Goal: Transaction & Acquisition: Purchase product/service

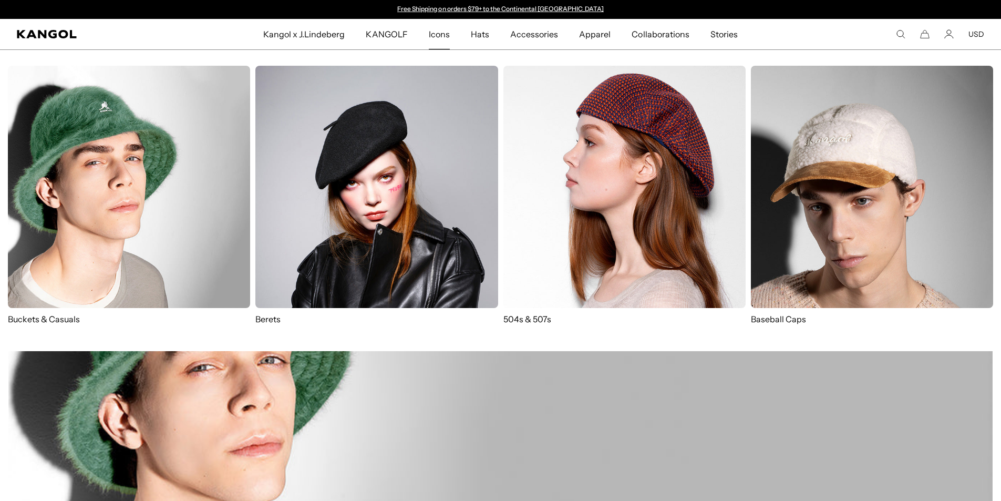
click at [355, 247] on img at bounding box center [376, 187] width 242 height 242
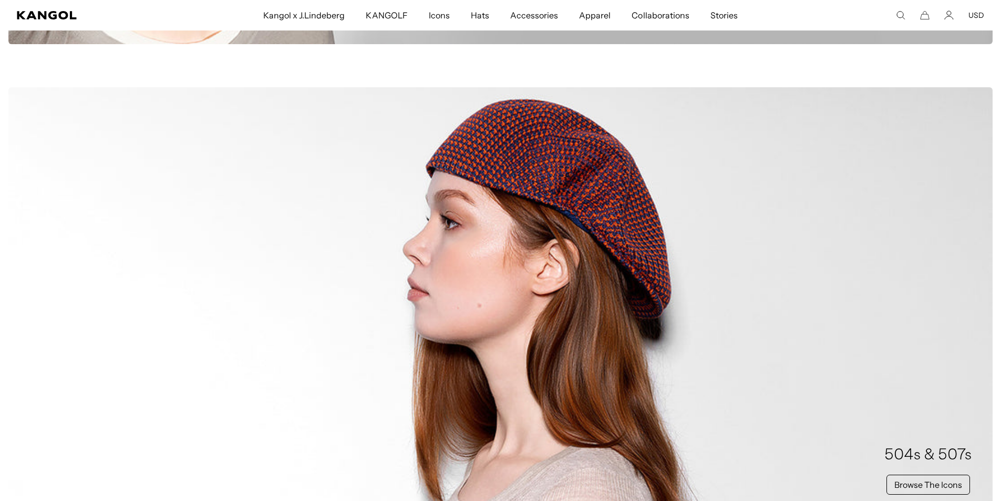
scroll to position [683, 0]
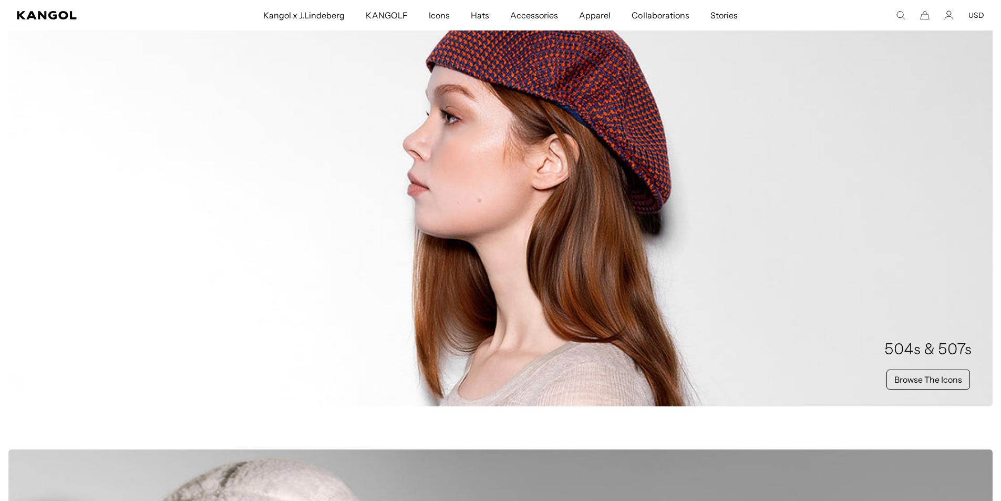
click at [819, 338] on div "504s & 507s Browse The Icons" at bounding box center [500, 194] width 984 height 424
click at [923, 349] on h2 "504s & 507s" at bounding box center [927, 350] width 87 height 21
click at [914, 385] on link "Browse The Icons" at bounding box center [929, 379] width 84 height 20
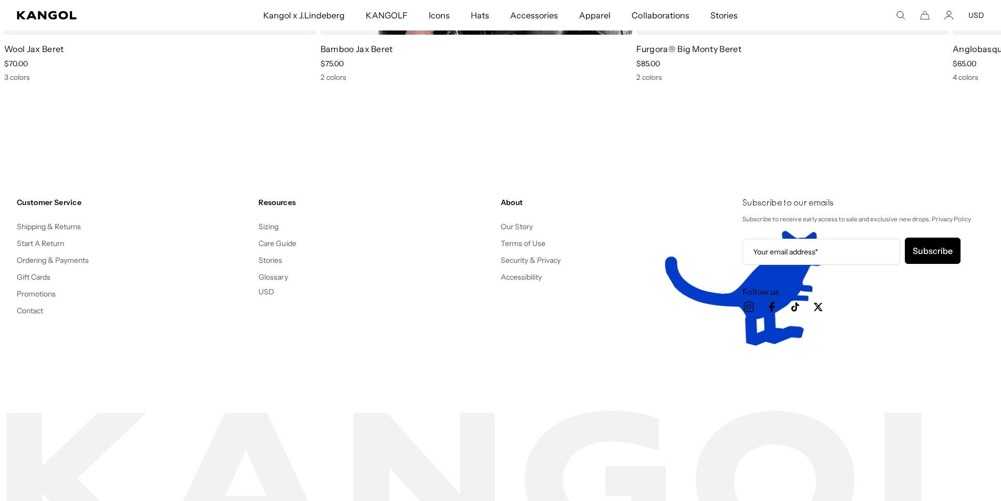
scroll to position [1366, 0]
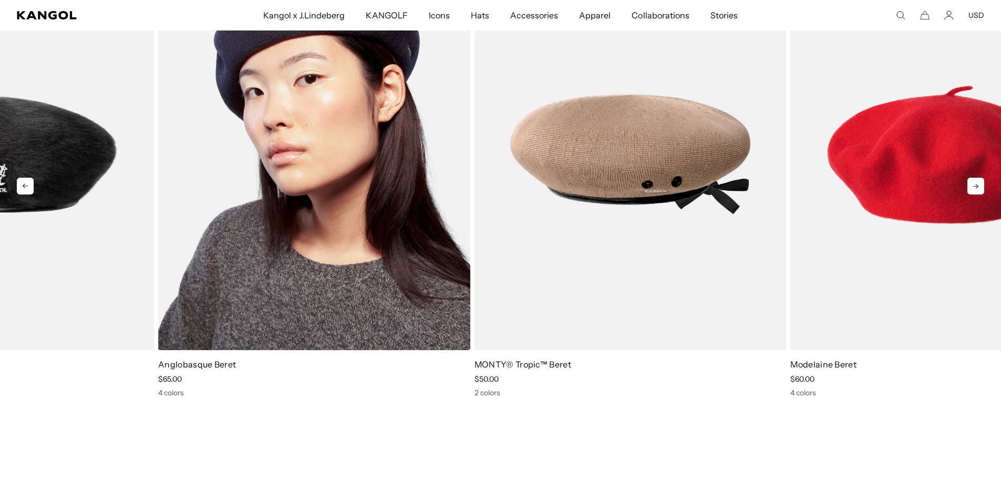
drag, startPoint x: 770, startPoint y: 244, endPoint x: 55, endPoint y: 254, distance: 715.3
click at [0, 0] on img "3 of 7" at bounding box center [0, 0] width 0 height 0
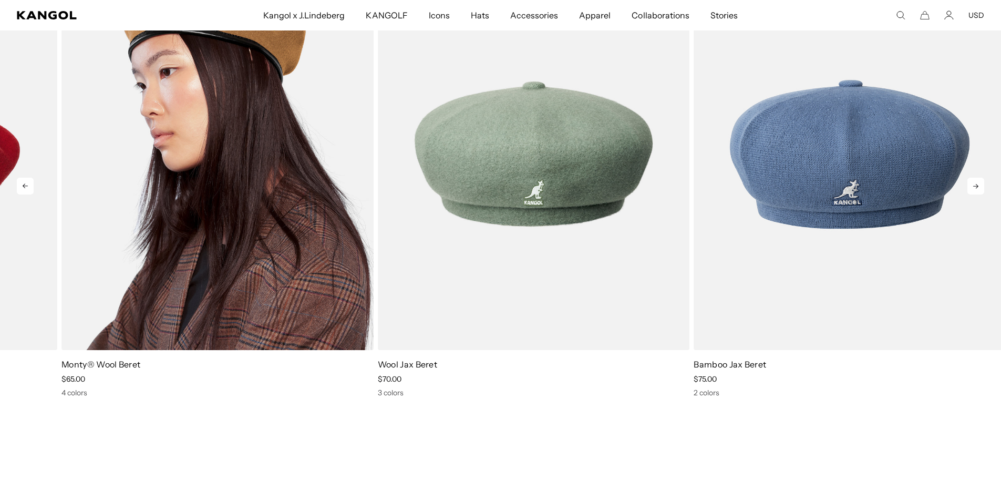
drag, startPoint x: 820, startPoint y: 253, endPoint x: 0, endPoint y: 239, distance: 820.5
click at [61, 239] on img "7 of 7" at bounding box center [217, 154] width 312 height 392
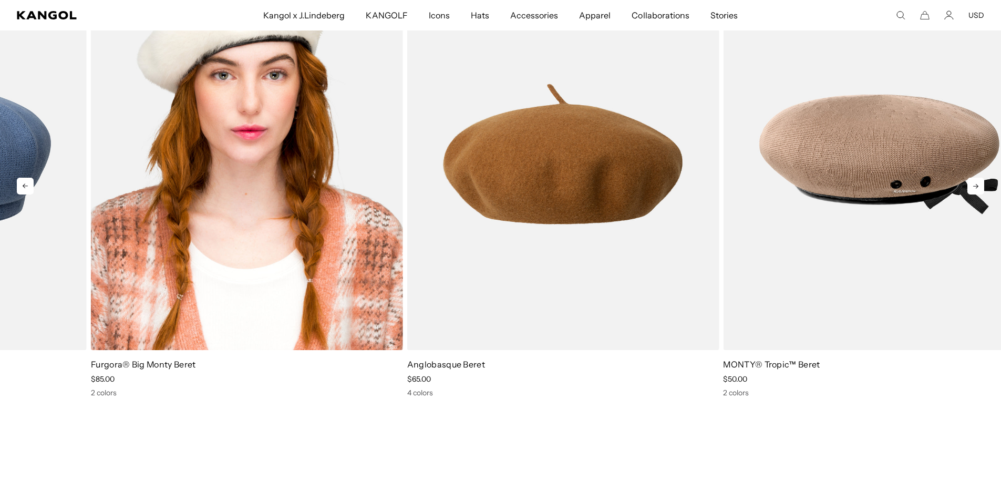
drag, startPoint x: 883, startPoint y: 220, endPoint x: 216, endPoint y: 241, distance: 667.8
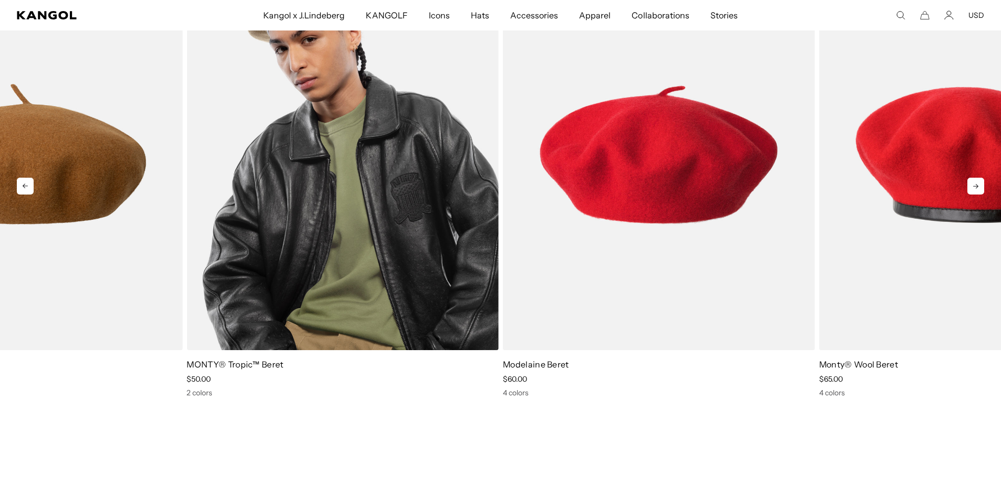
drag, startPoint x: 456, startPoint y: 224, endPoint x: 14, endPoint y: 231, distance: 442.6
click at [187, 229] on img "5 of 7" at bounding box center [343, 154] width 312 height 392
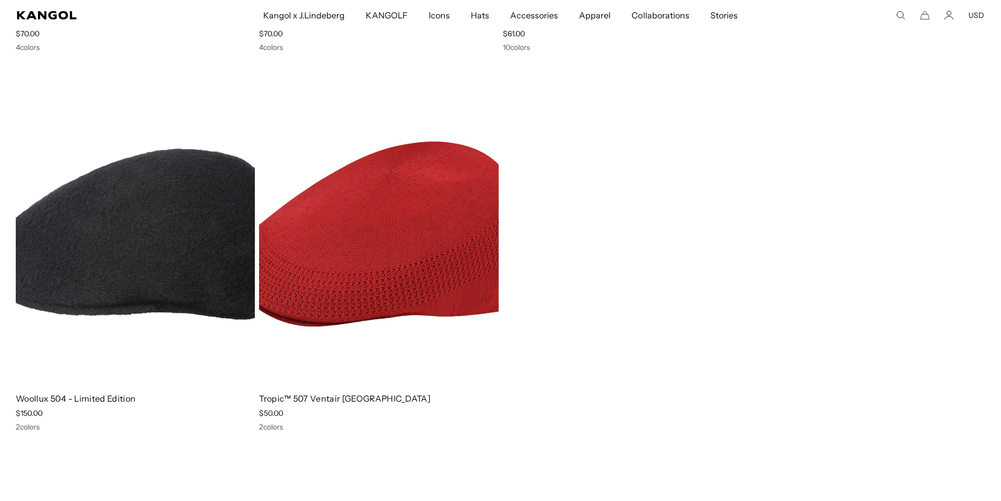
scroll to position [2312, 0]
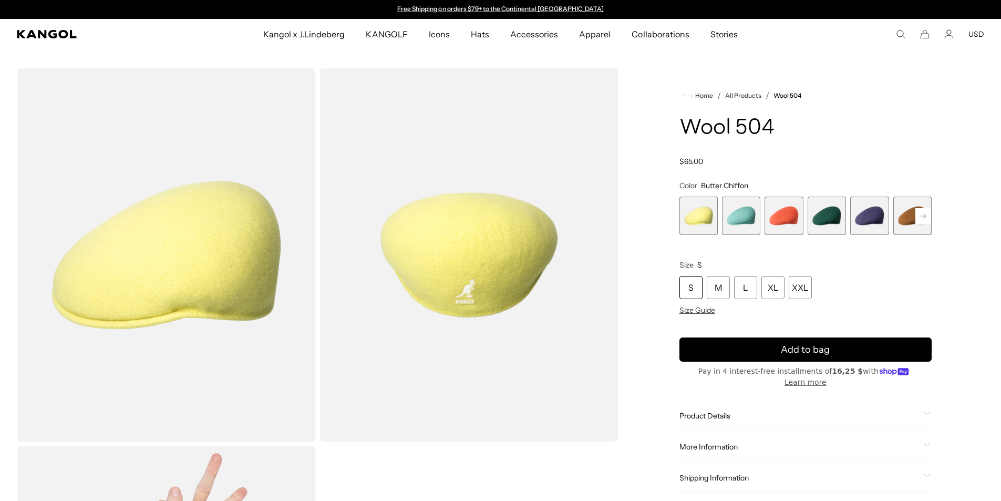
click at [927, 214] on rect at bounding box center [924, 216] width 16 height 16
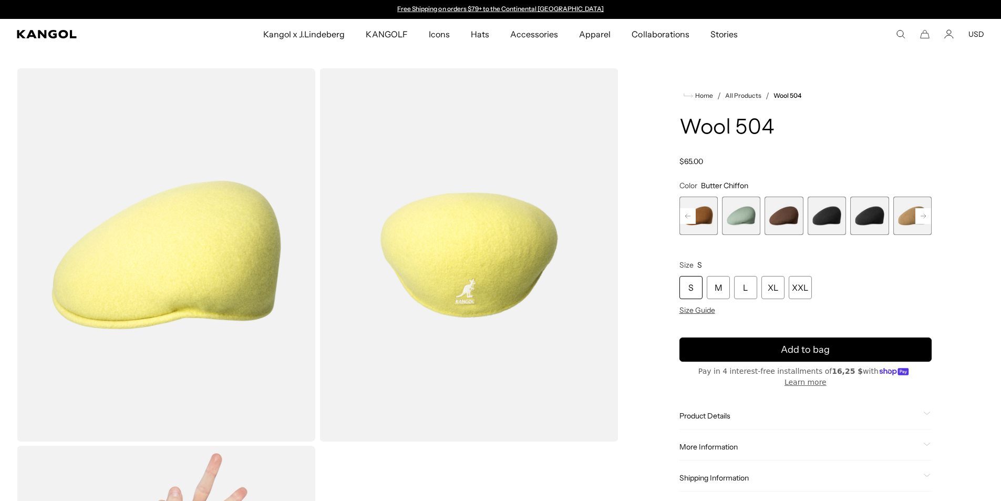
click at [927, 214] on rect at bounding box center [924, 216] width 16 height 16
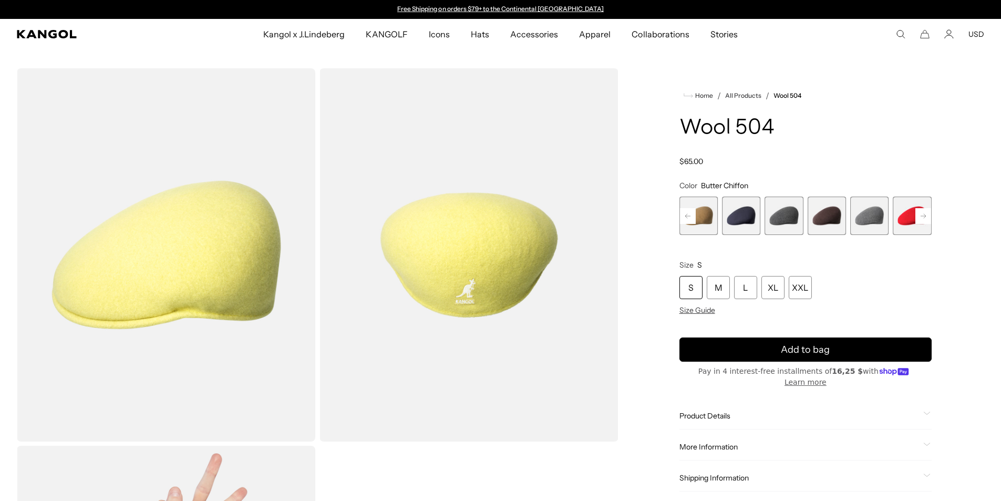
click at [927, 214] on rect at bounding box center [924, 216] width 16 height 16
click at [879, 210] on span "18 of 21" at bounding box center [869, 216] width 38 height 38
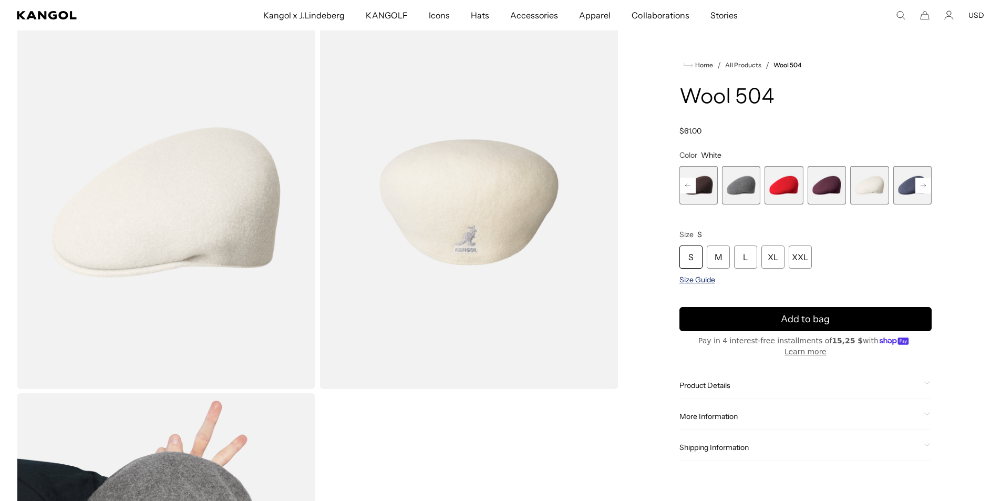
click at [680, 278] on span "Size Guide" at bounding box center [698, 279] width 36 height 9
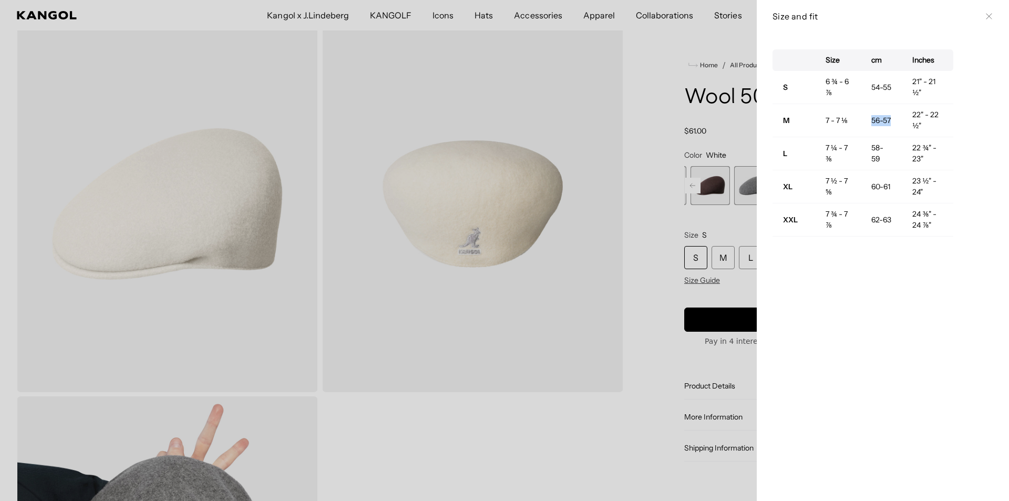
click at [861, 122] on td "56-57" at bounding box center [882, 120] width 42 height 33
click at [702, 282] on div at bounding box center [504, 250] width 1009 height 501
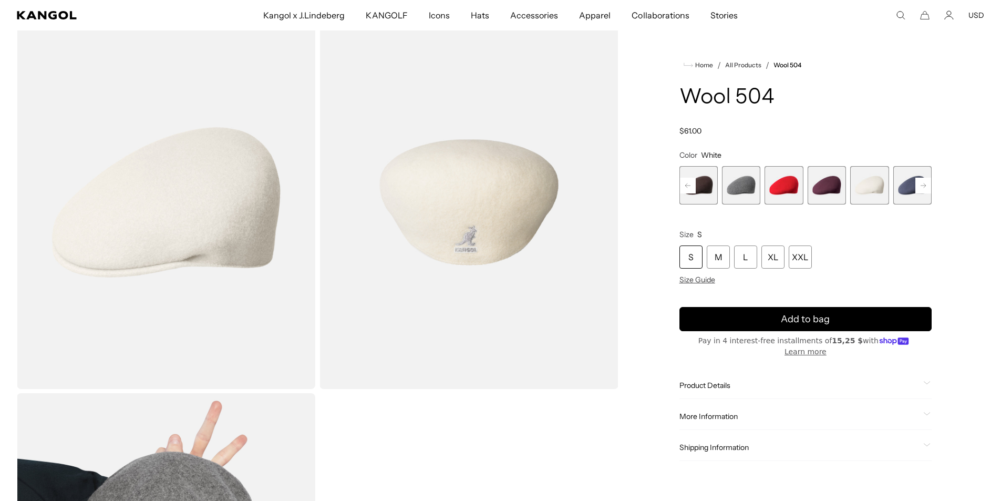
click at [194, 237] on img "Gallery Viewer" at bounding box center [166, 202] width 299 height 373
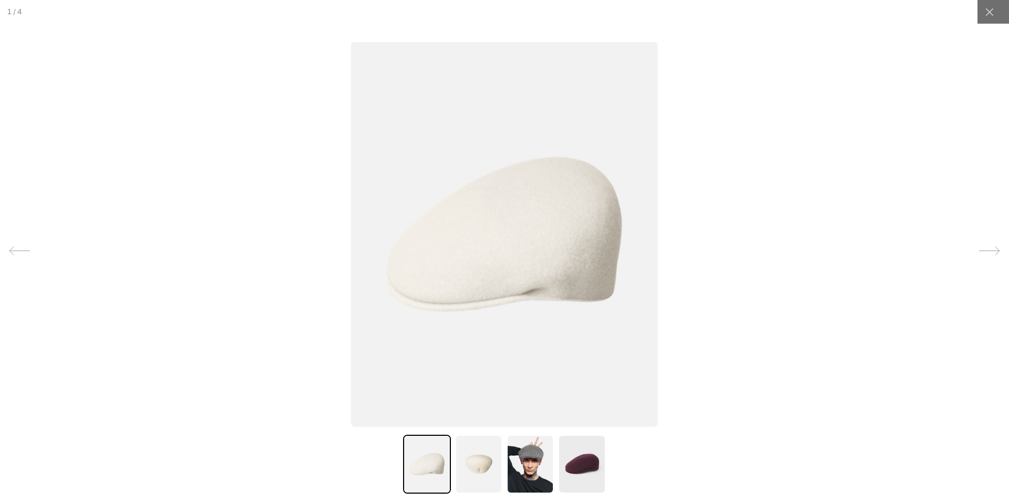
click at [979, 250] on icon at bounding box center [989, 250] width 21 height 21
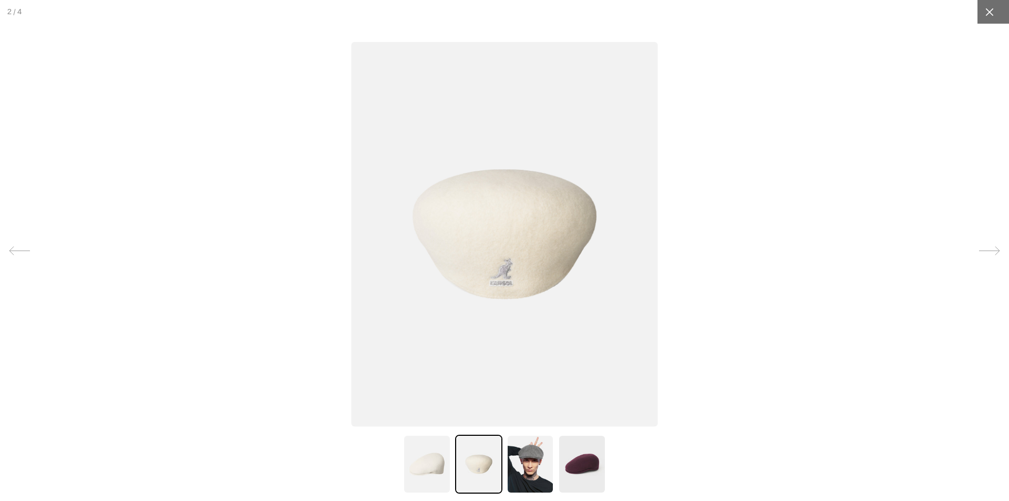
click at [984, 7] on icon at bounding box center [989, 12] width 11 height 11
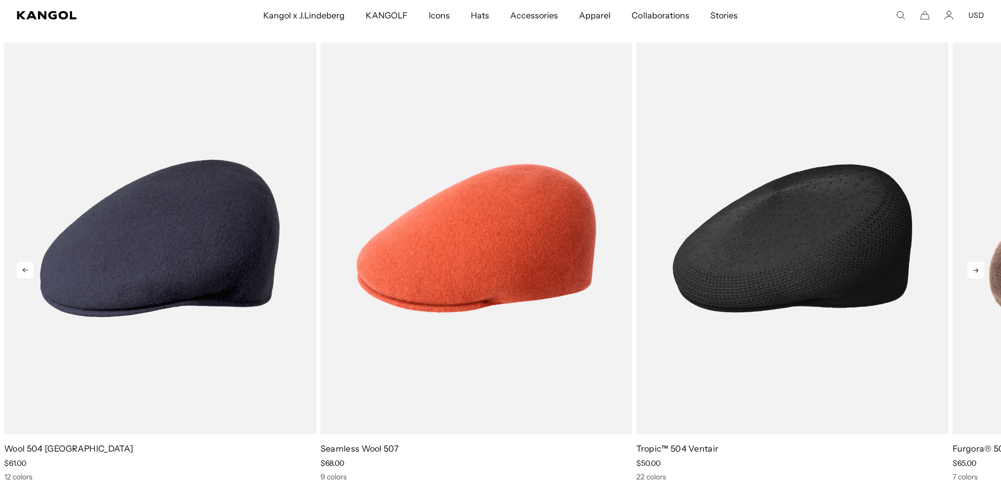
scroll to position [999, 0]
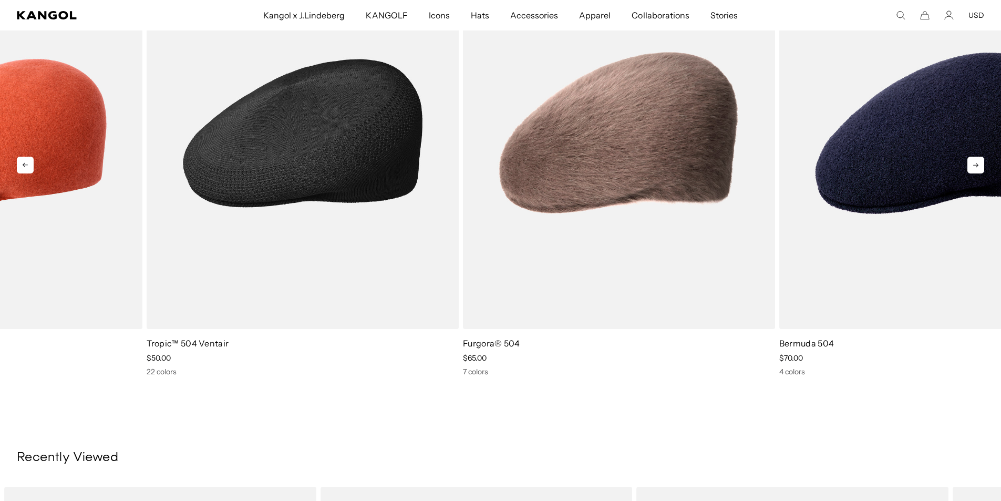
drag, startPoint x: 703, startPoint y: 267, endPoint x: 0, endPoint y: 271, distance: 702.7
click at [147, 271] on img "3 of 5" at bounding box center [303, 133] width 312 height 392
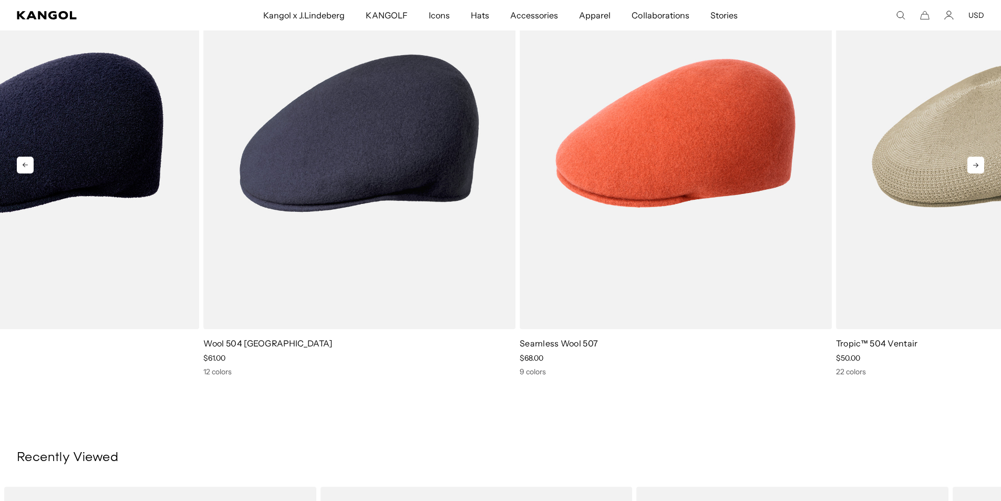
drag, startPoint x: 896, startPoint y: 227, endPoint x: 462, endPoint y: 249, distance: 434.2
click at [0, 0] on img "1 of 5" at bounding box center [0, 0] width 0 height 0
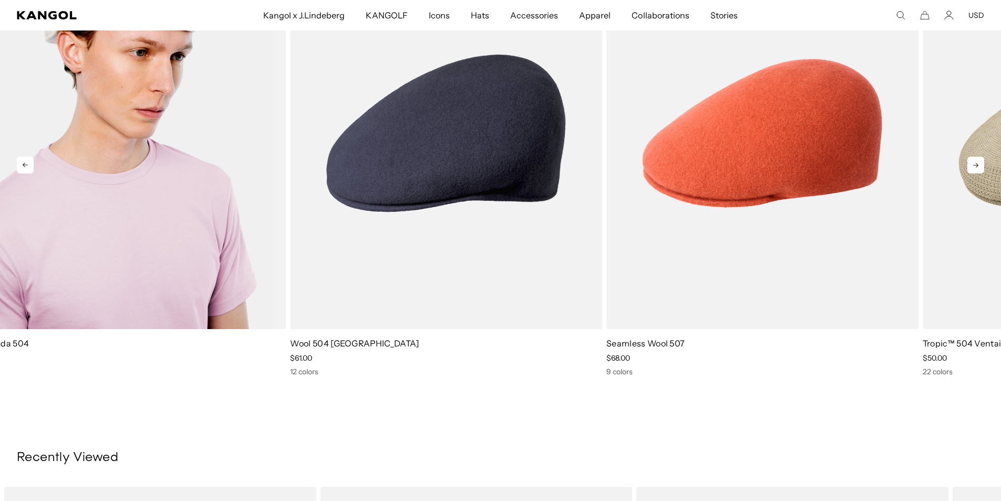
drag, startPoint x: 171, startPoint y: 210, endPoint x: 295, endPoint y: 283, distance: 143.2
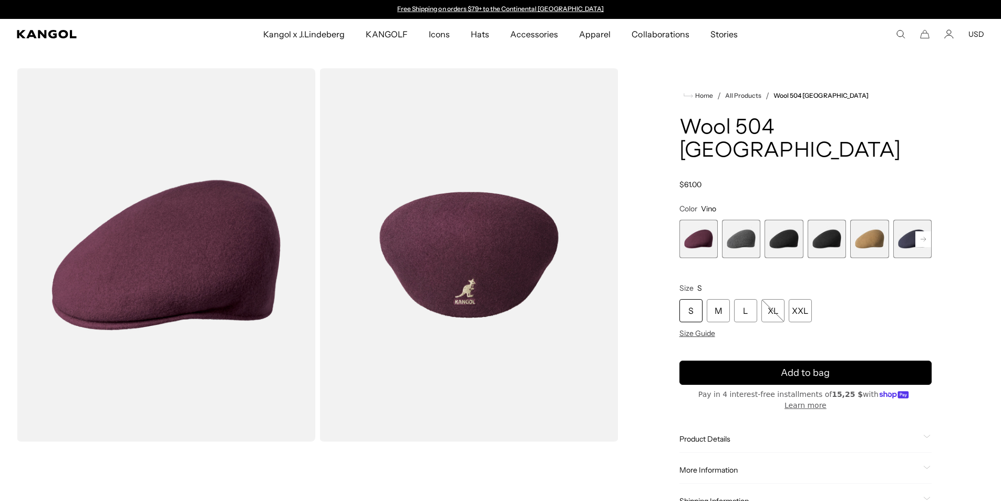
click at [922, 231] on rect at bounding box center [924, 239] width 16 height 16
click at [816, 220] on span "5 of 12" at bounding box center [827, 239] width 38 height 38
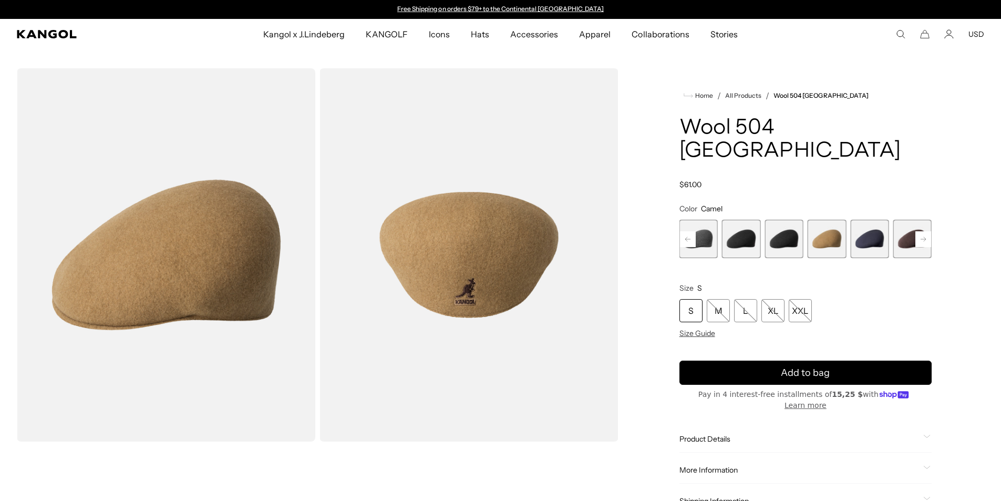
click at [922, 231] on rect at bounding box center [924, 239] width 16 height 16
click at [924, 231] on rect at bounding box center [924, 239] width 16 height 16
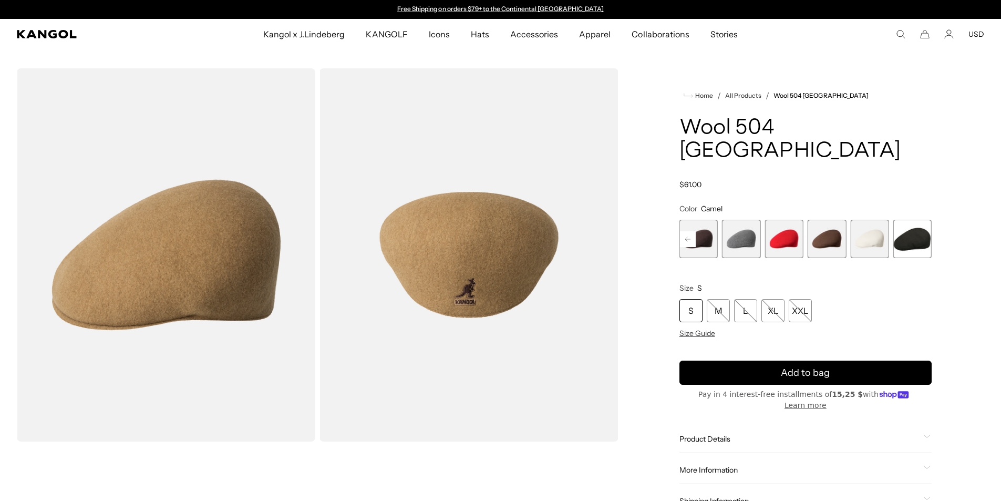
click at [870, 220] on span "11 of 12" at bounding box center [869, 239] width 38 height 38
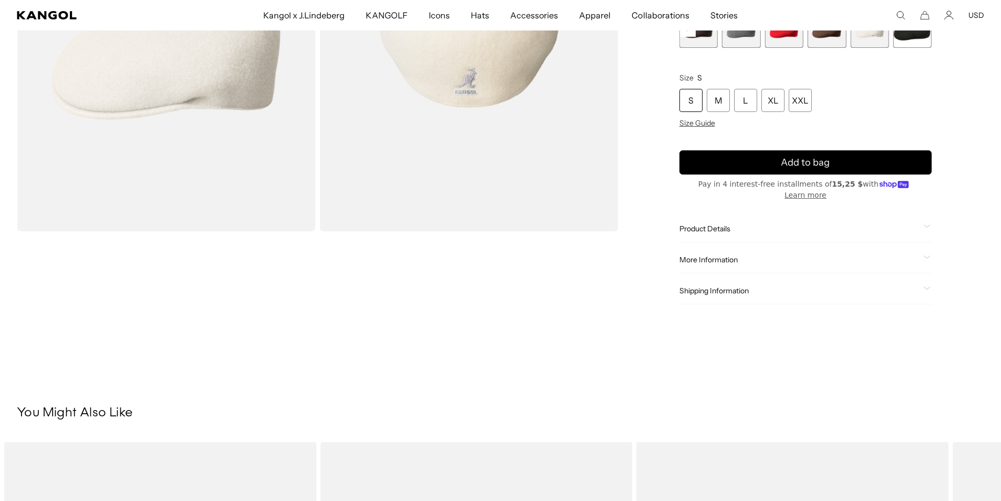
scroll to position [315, 0]
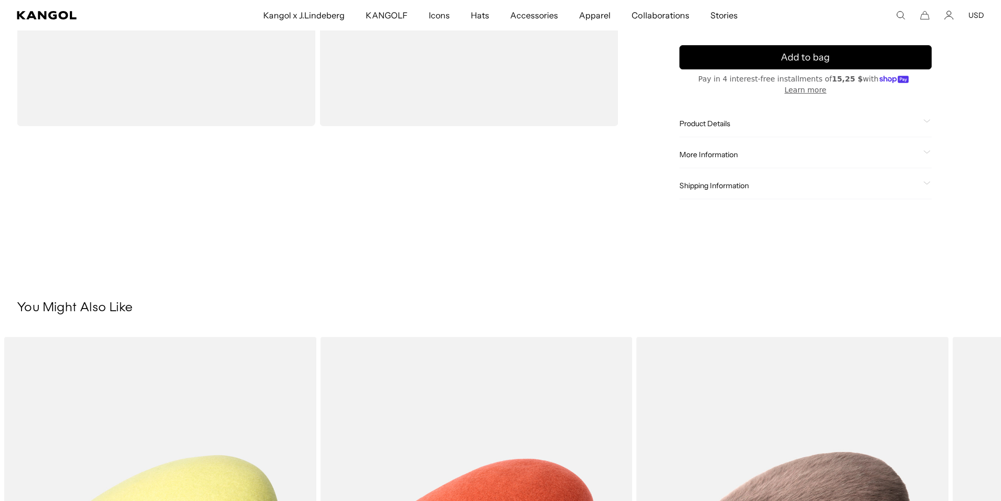
click at [750, 150] on span "More Information" at bounding box center [800, 154] width 240 height 9
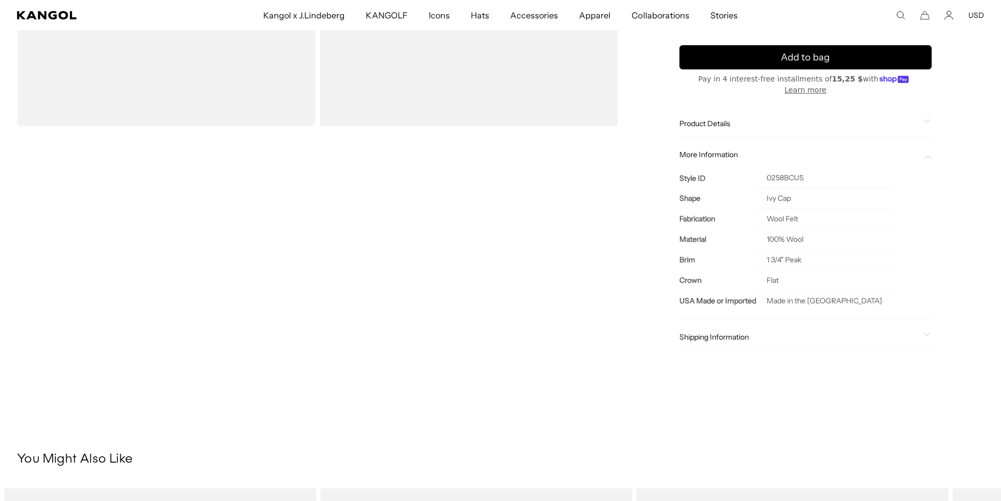
click at [752, 119] on span "Product Details" at bounding box center [800, 123] width 240 height 9
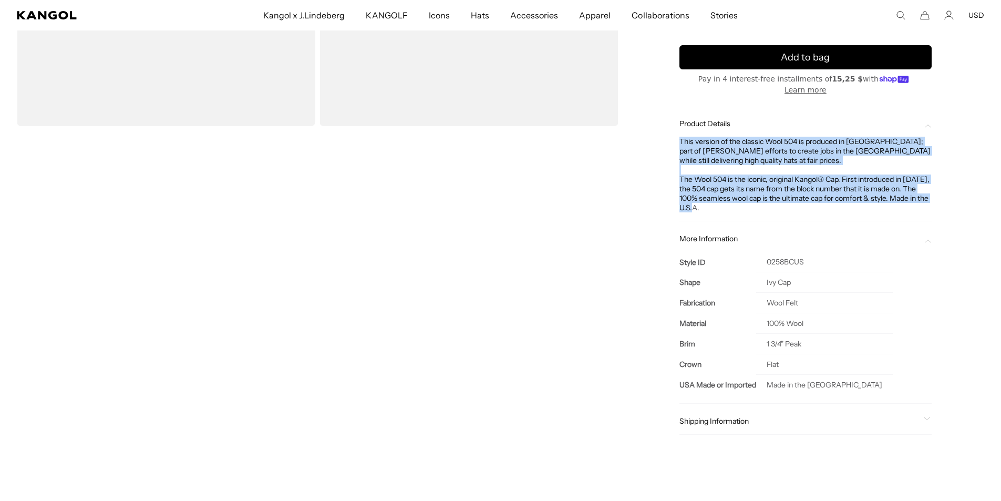
drag, startPoint x: 678, startPoint y: 109, endPoint x: 684, endPoint y: 172, distance: 63.8
click at [702, 172] on div "Home / All Products / Wool 504 USA Wool 504 USA Regular price $61.00 Regular pr…" at bounding box center [805, 104] width 357 height 703
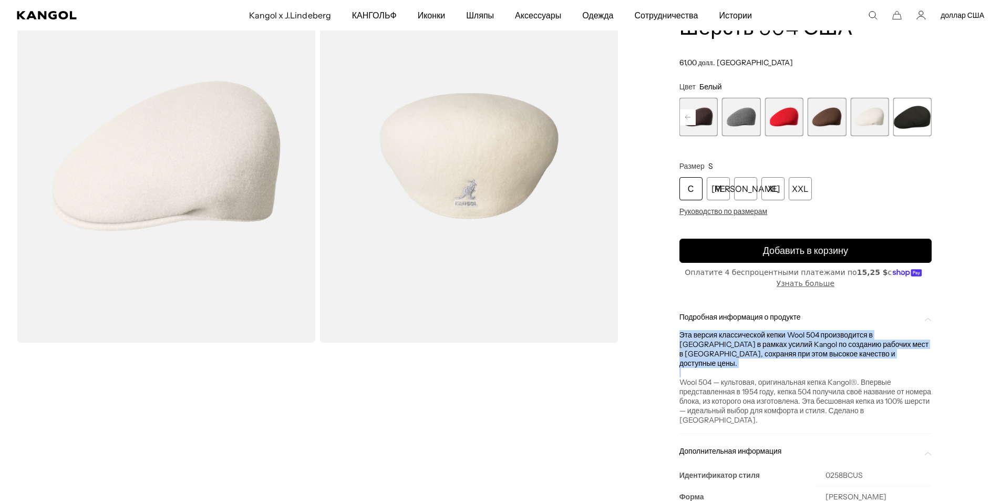
scroll to position [111, 0]
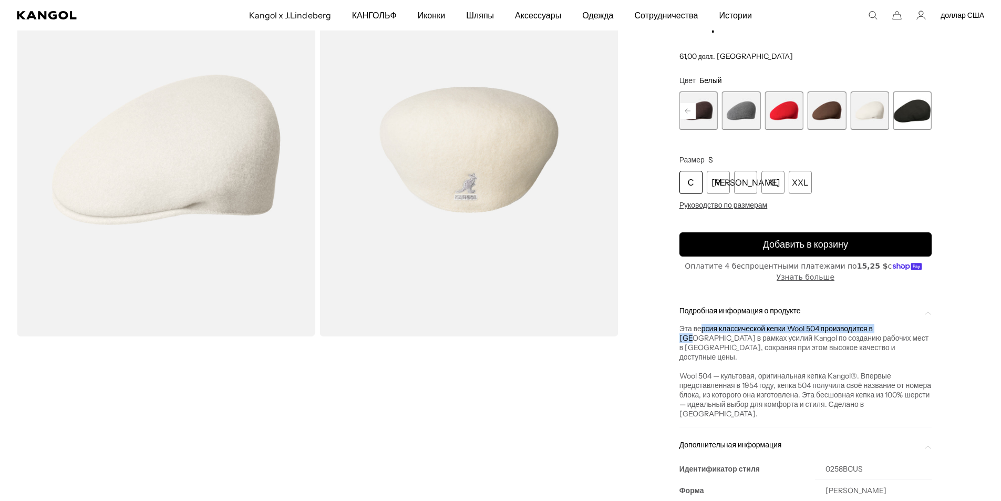
drag, startPoint x: 707, startPoint y: 326, endPoint x: 889, endPoint y: 330, distance: 182.4
click at [889, 330] on font "Эта версия классической кепки Wool 504 производится в [GEOGRAPHIC_DATA] в рамка…" at bounding box center [805, 343] width 250 height 38
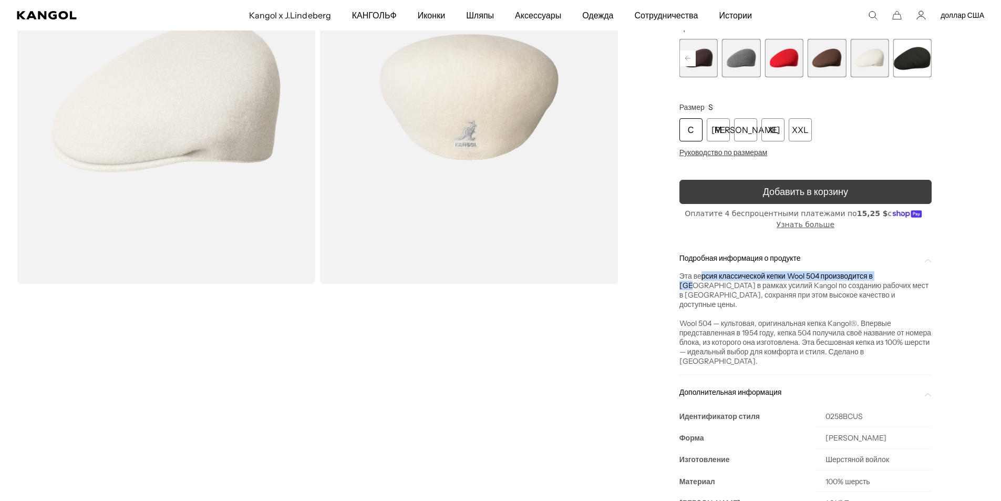
scroll to position [0, 0]
